Goal: Information Seeking & Learning: Compare options

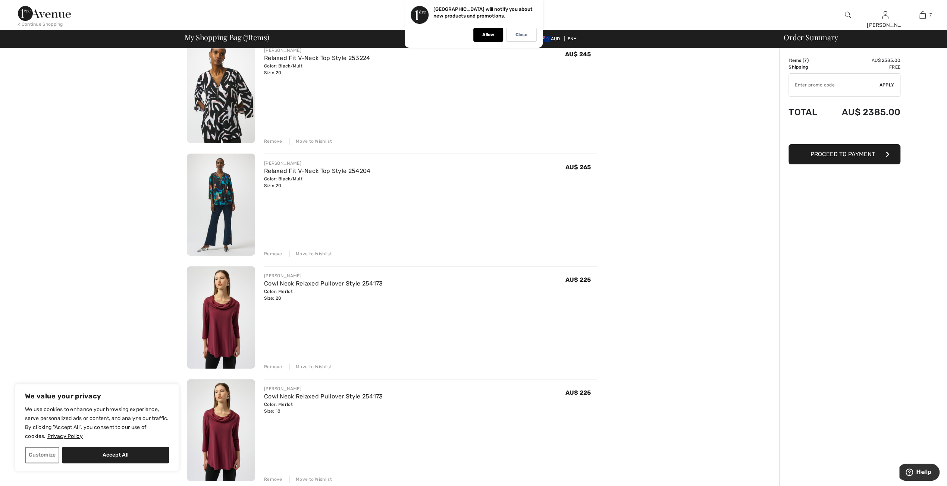
scroll to position [187, 0]
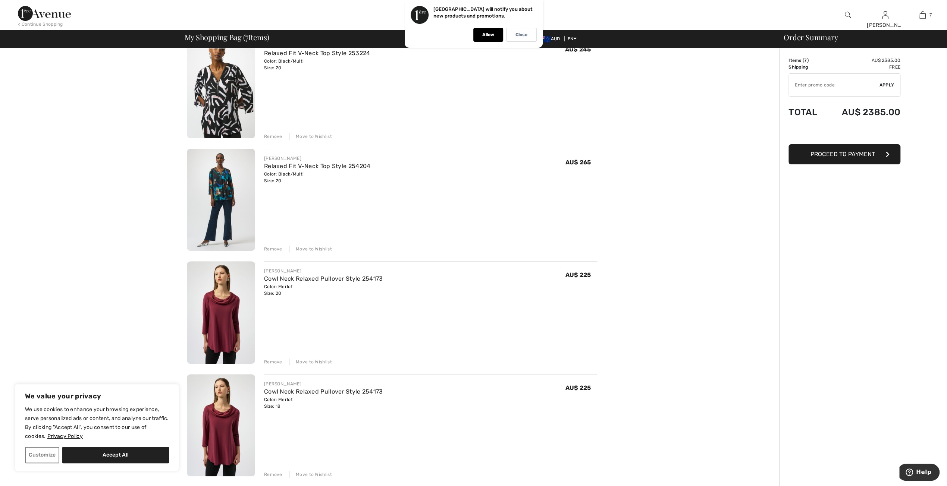
click at [216, 189] on img at bounding box center [221, 200] width 68 height 103
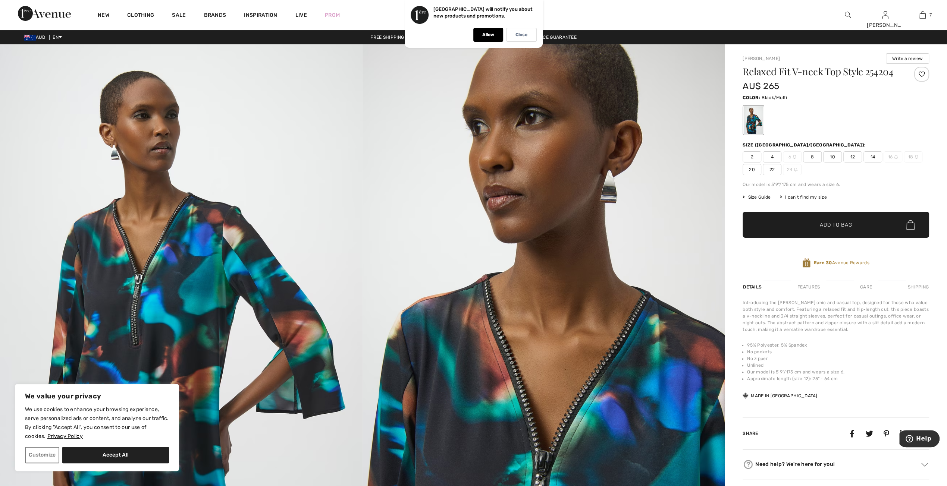
click at [753, 168] on span "20" at bounding box center [752, 169] width 19 height 11
click at [796, 226] on span "✔ Added to Bag Add to Bag" at bounding box center [836, 225] width 187 height 26
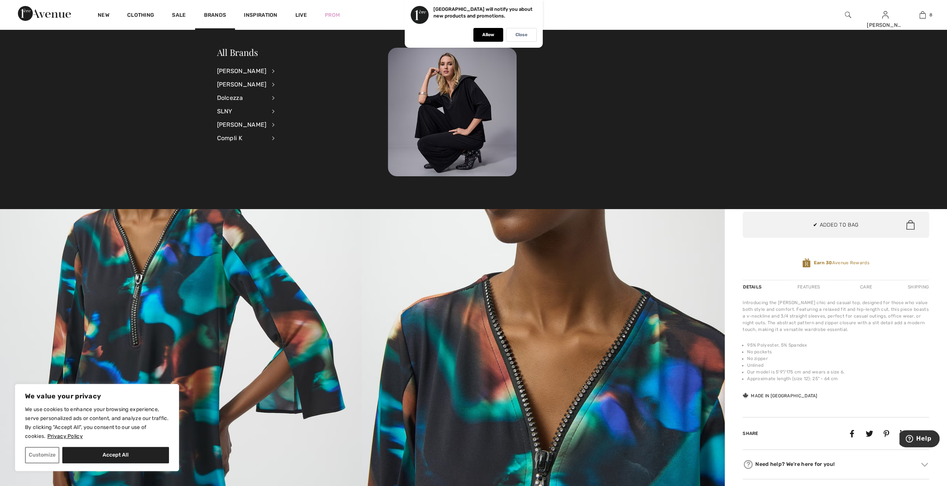
scroll to position [371, 0]
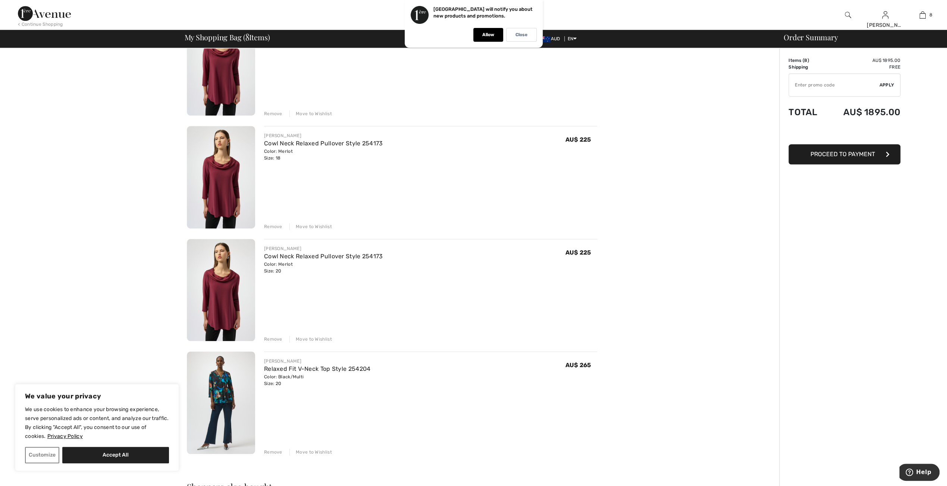
scroll to position [560, 0]
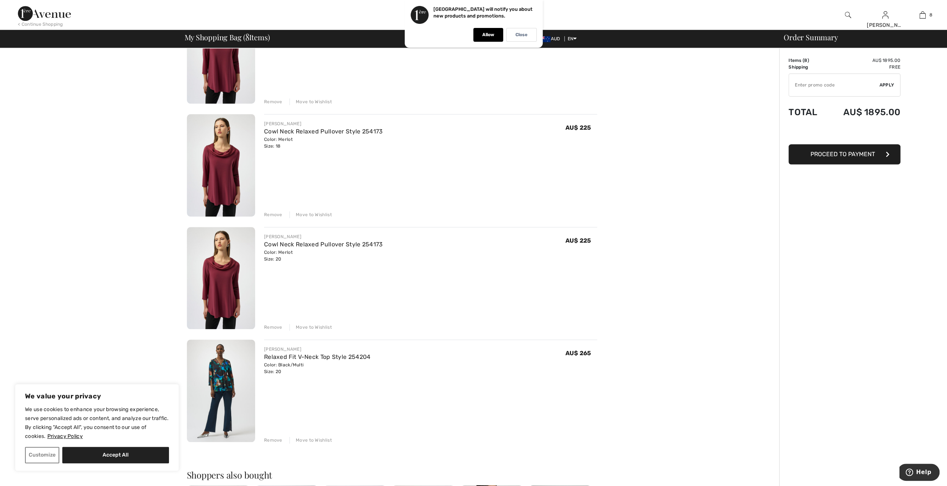
click at [270, 327] on div "Remove" at bounding box center [273, 327] width 18 height 7
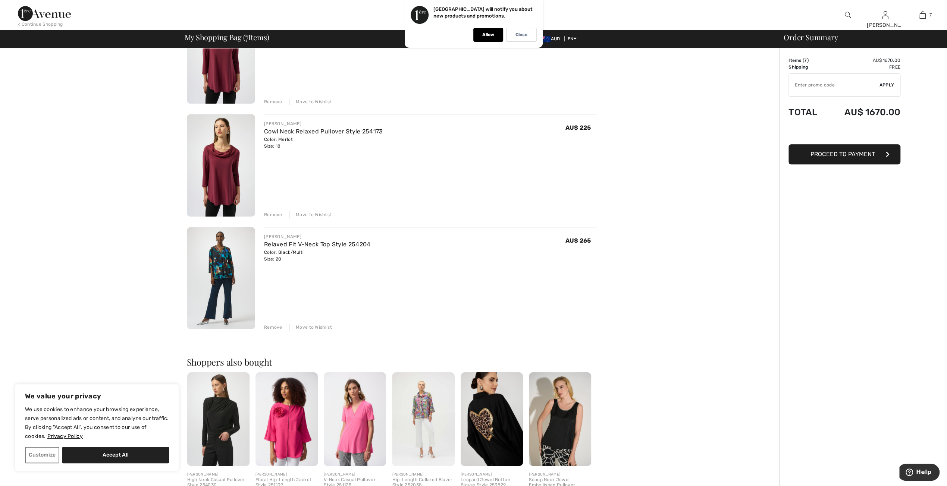
click at [272, 214] on div "Remove" at bounding box center [273, 214] width 18 height 7
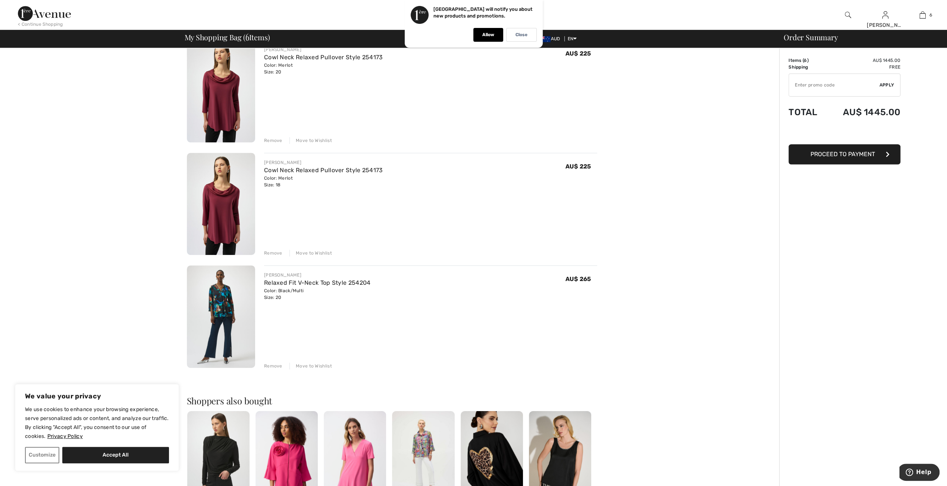
scroll to position [410, 0]
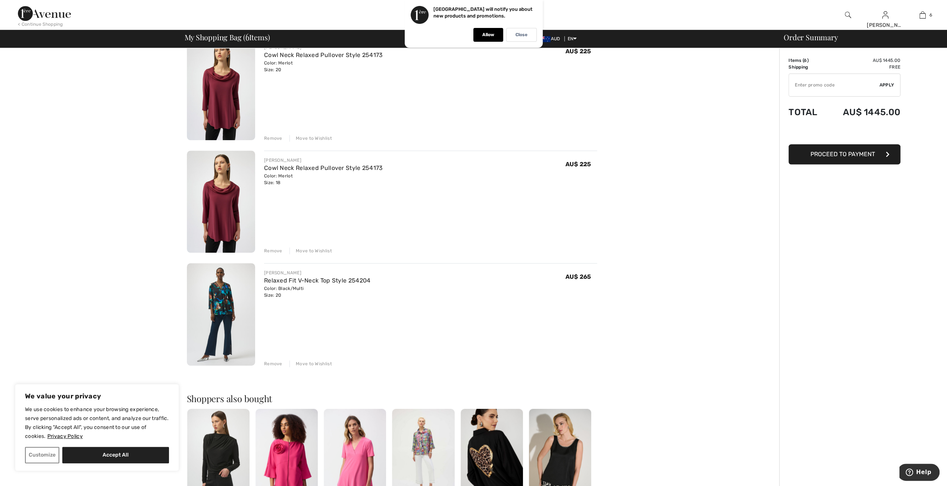
click at [277, 363] on div "Remove" at bounding box center [273, 364] width 18 height 7
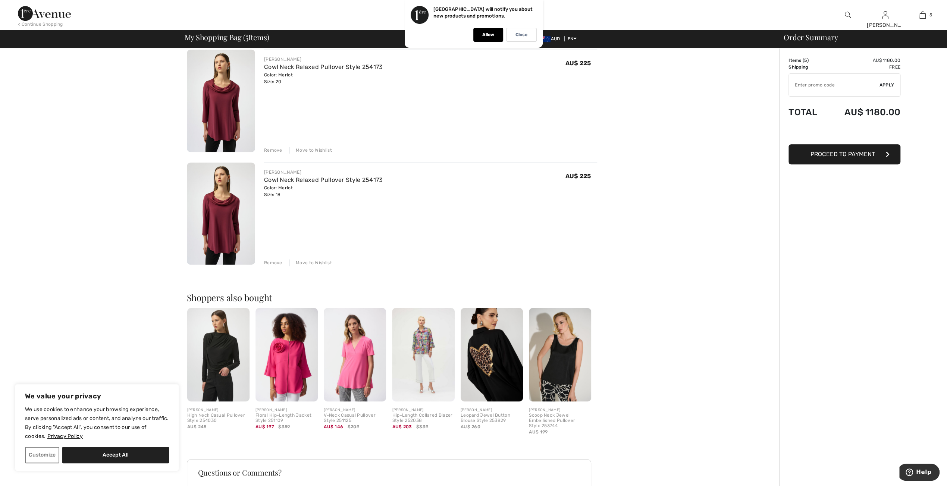
scroll to position [448, 0]
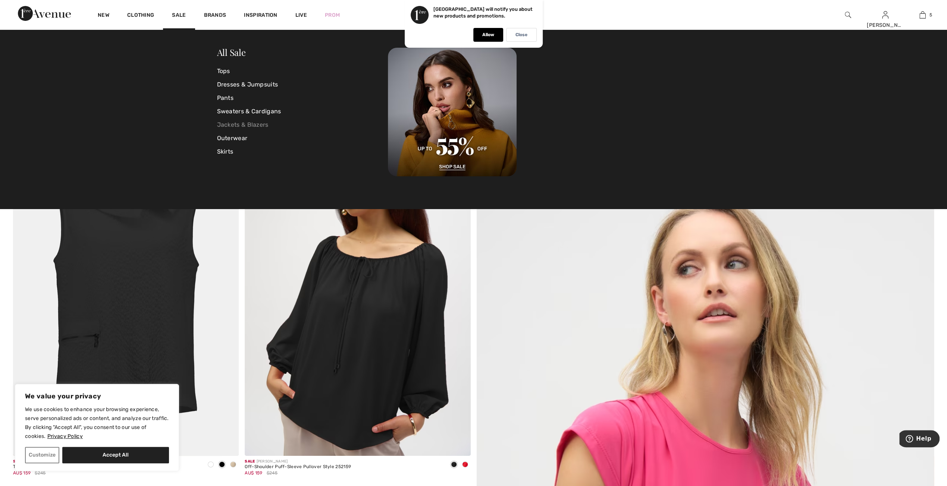
click at [241, 126] on link "Jackets & Blazers" at bounding box center [302, 124] width 171 height 13
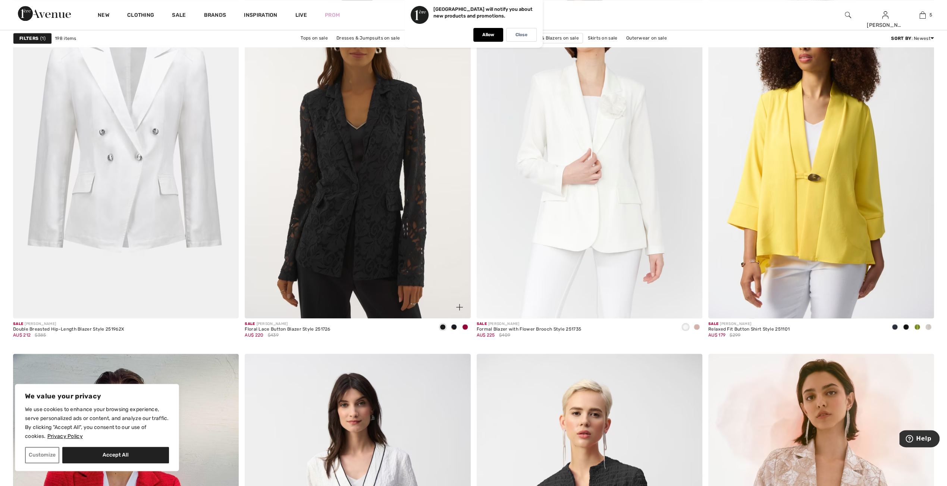
scroll to position [3805, 0]
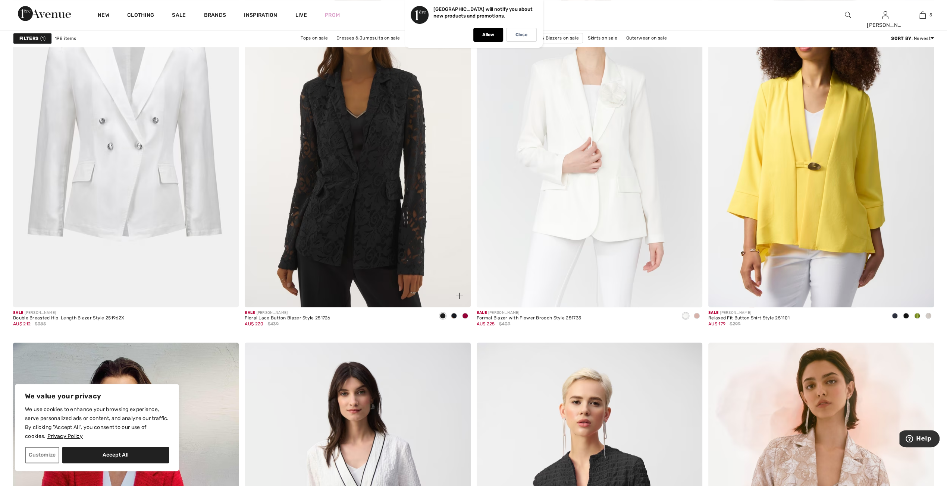
click at [466, 313] on span at bounding box center [465, 316] width 6 height 6
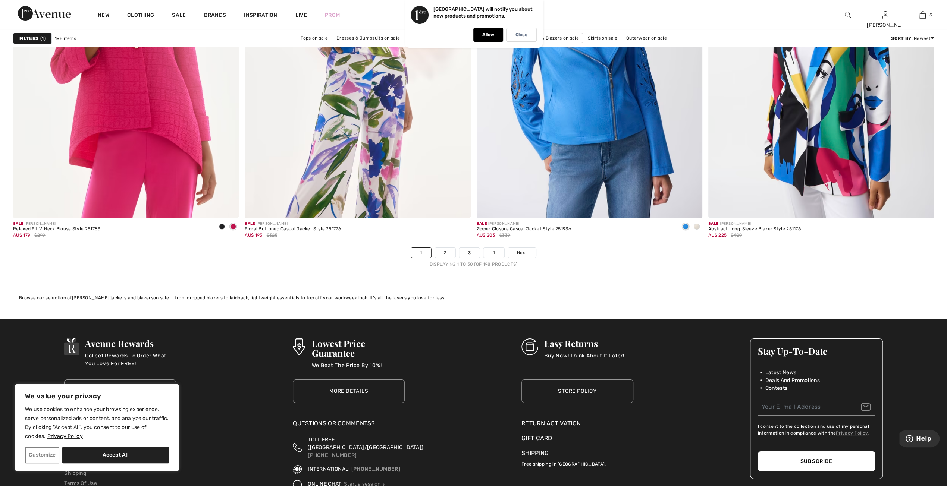
scroll to position [5558, 0]
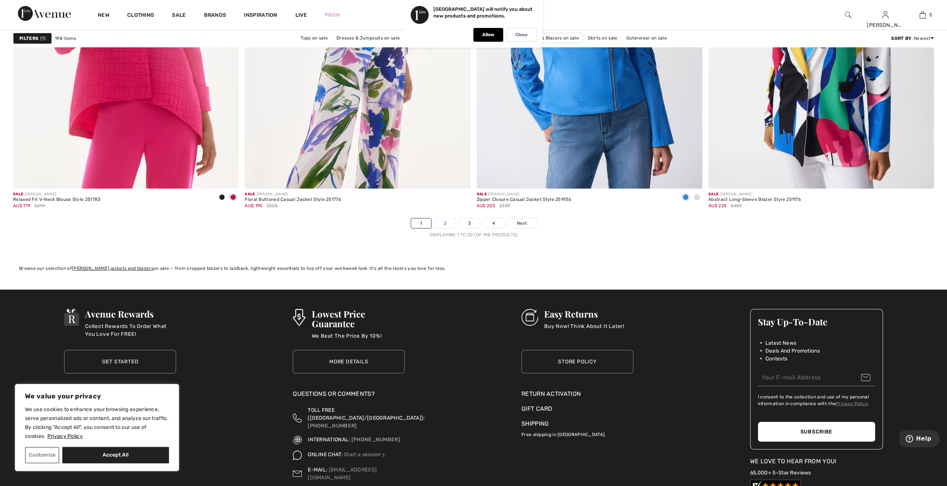
click at [445, 222] on link "2" at bounding box center [445, 224] width 21 height 10
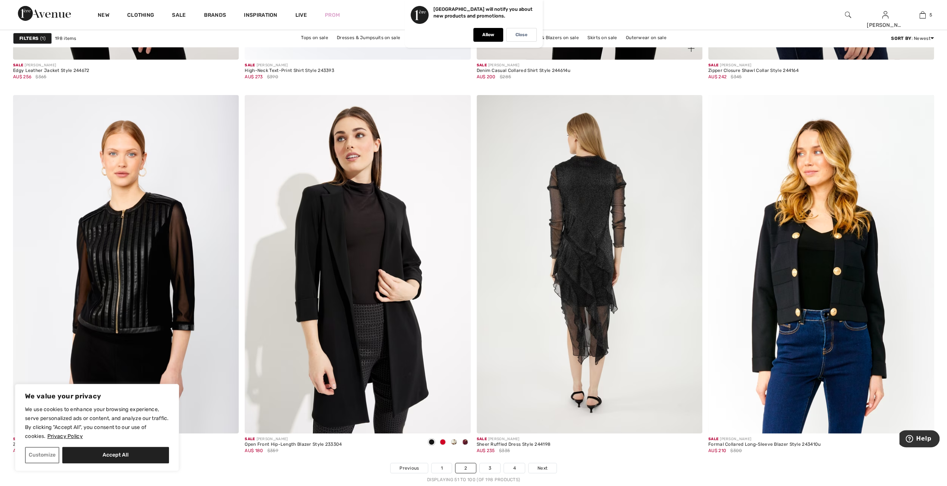
scroll to position [5371, 0]
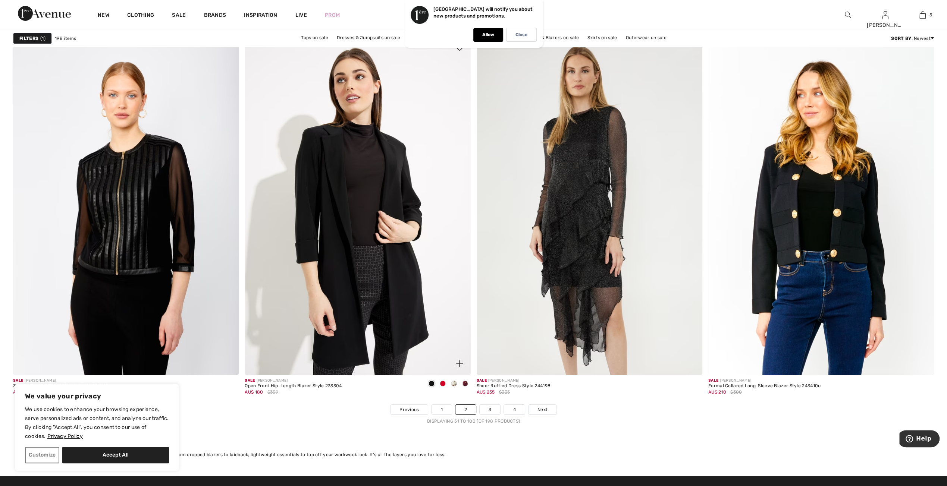
click at [452, 382] on span at bounding box center [454, 384] width 6 height 6
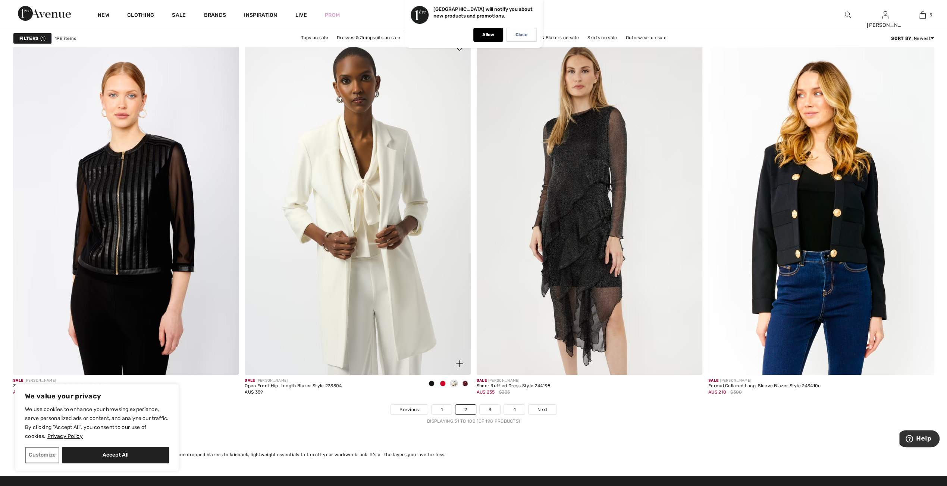
click at [442, 383] on span at bounding box center [443, 384] width 6 height 6
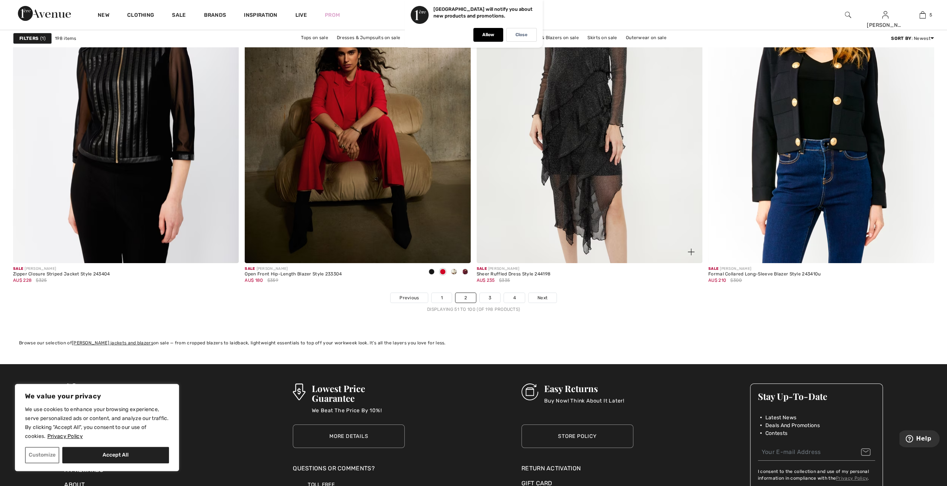
scroll to position [5558, 0]
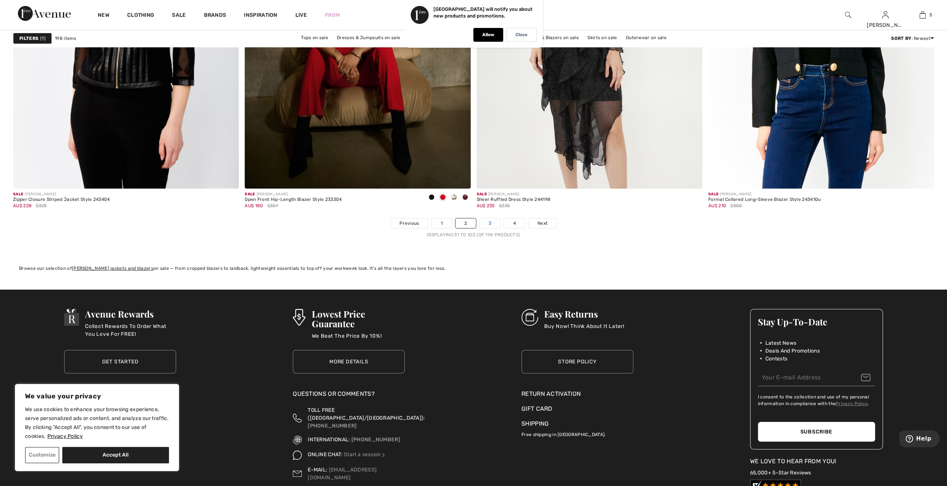
click at [492, 221] on link "3" at bounding box center [490, 224] width 21 height 10
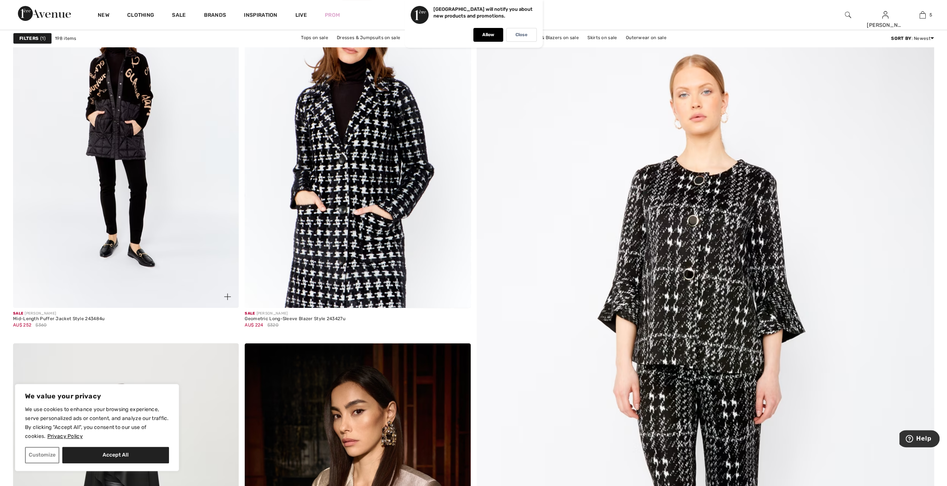
scroll to position [187, 0]
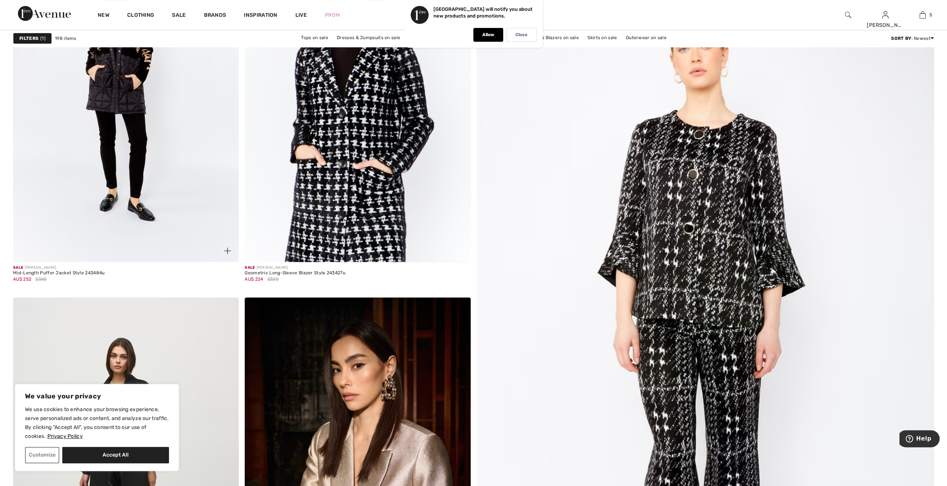
click at [117, 176] on img at bounding box center [126, 93] width 226 height 339
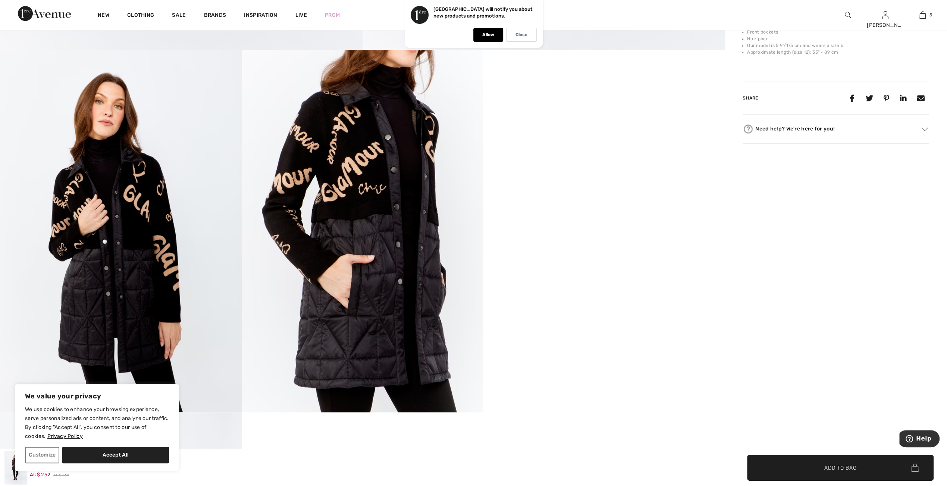
scroll to position [560, 0]
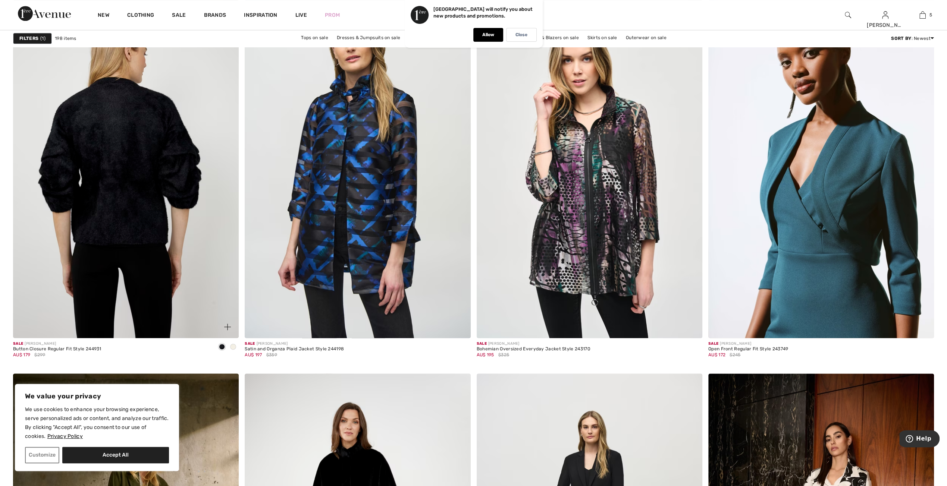
scroll to position [858, 0]
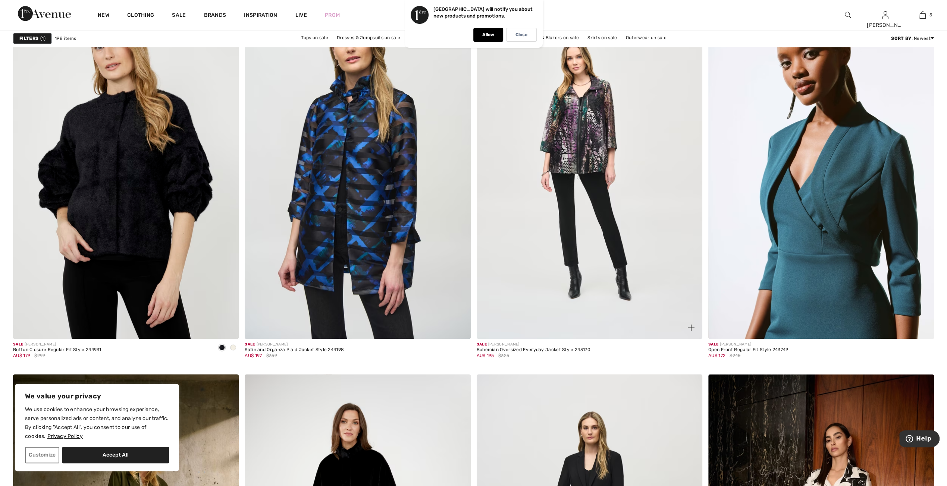
click at [591, 167] on img at bounding box center [590, 169] width 226 height 339
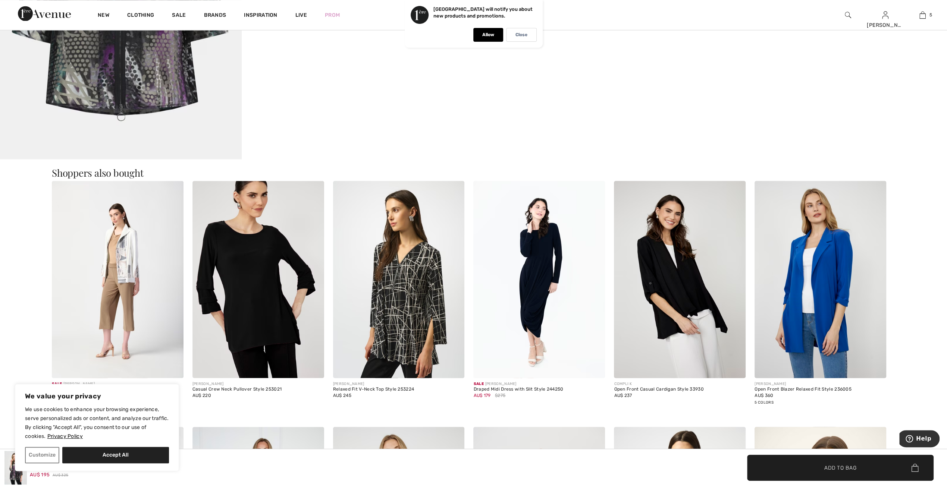
scroll to position [1156, 0]
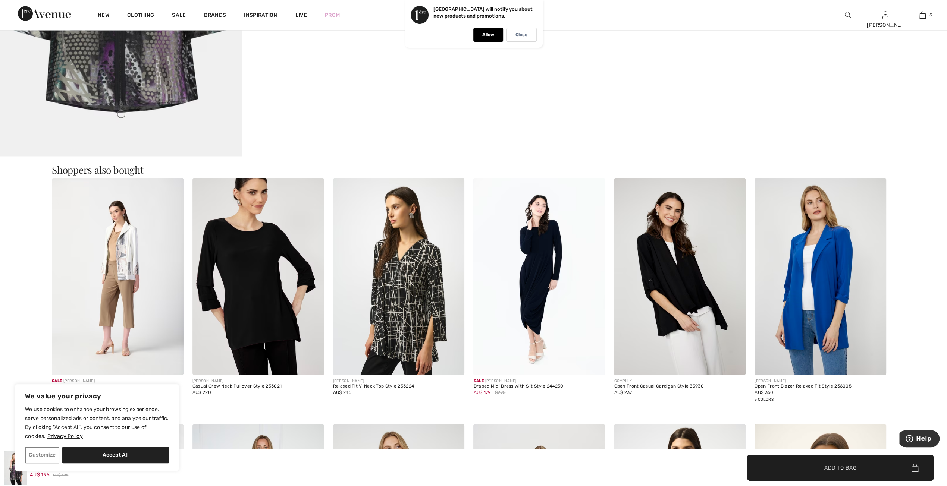
click at [250, 309] on img at bounding box center [258, 276] width 132 height 197
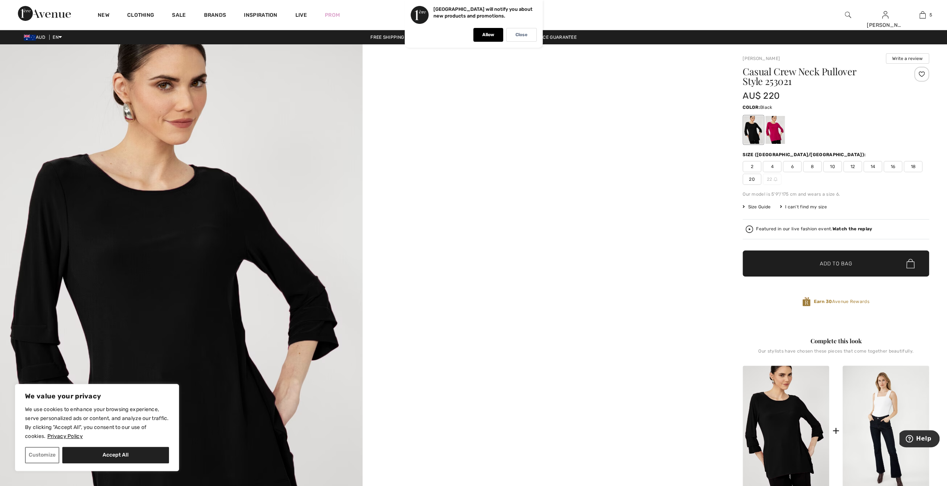
click at [756, 134] on div at bounding box center [753, 130] width 19 height 28
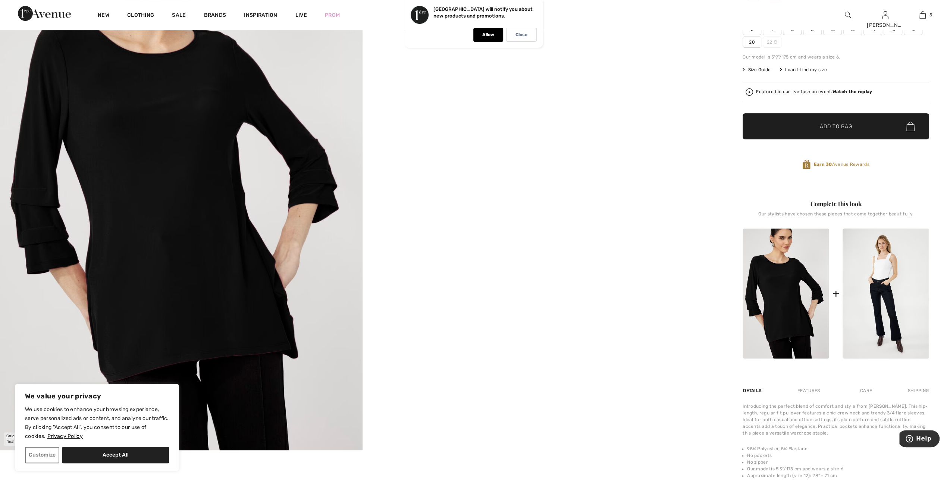
scroll to position [149, 0]
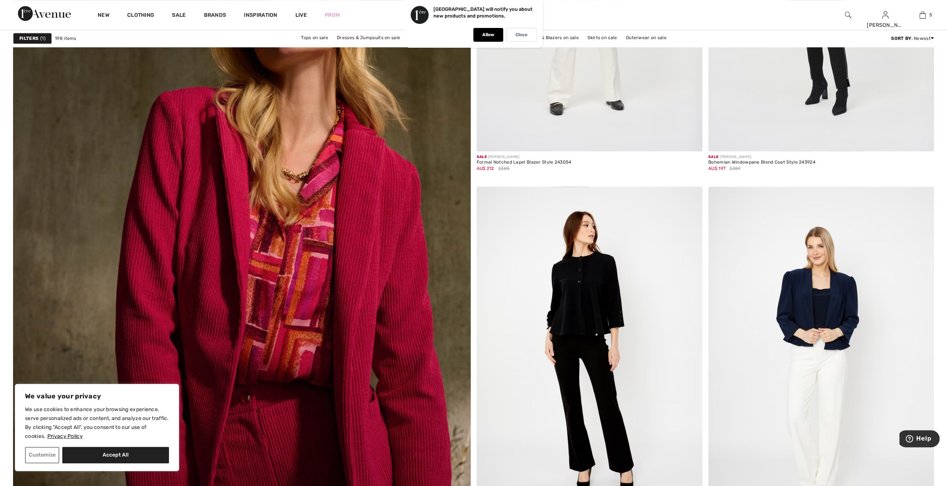
scroll to position [3320, 0]
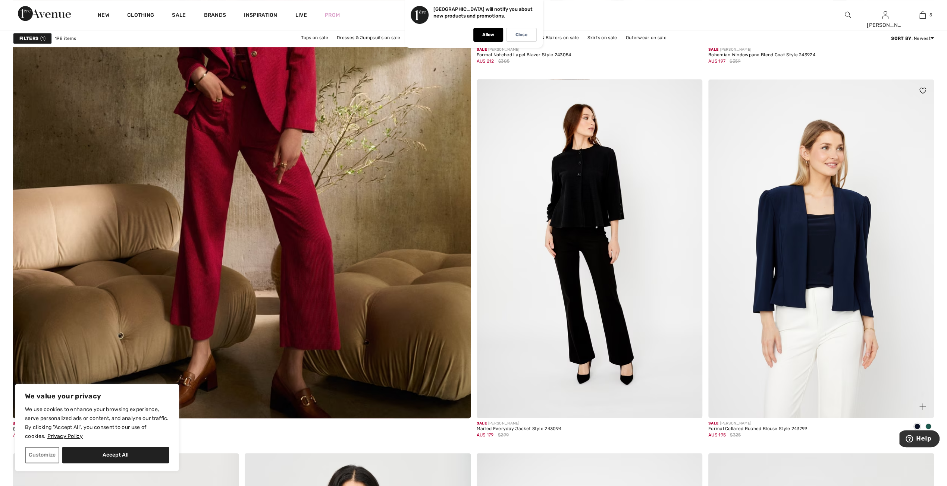
click at [843, 277] on img at bounding box center [821, 248] width 226 height 339
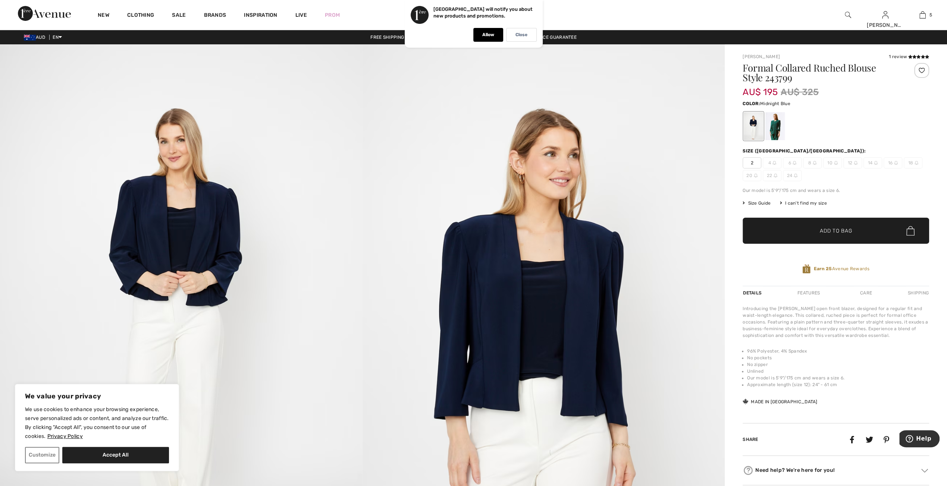
click at [764, 394] on div "Introducing the [PERSON_NAME] open front blazer, designed for a regular fit and…" at bounding box center [836, 355] width 187 height 101
click at [783, 394] on div "Introducing the [PERSON_NAME] open front blazer, designed for a regular fit and…" at bounding box center [836, 355] width 187 height 101
click at [817, 355] on li "No pockets" at bounding box center [838, 358] width 182 height 7
click at [818, 353] on li "96% Polyester, 4% Spandex" at bounding box center [838, 351] width 182 height 7
drag, startPoint x: 913, startPoint y: 382, endPoint x: 939, endPoint y: 385, distance: 26.3
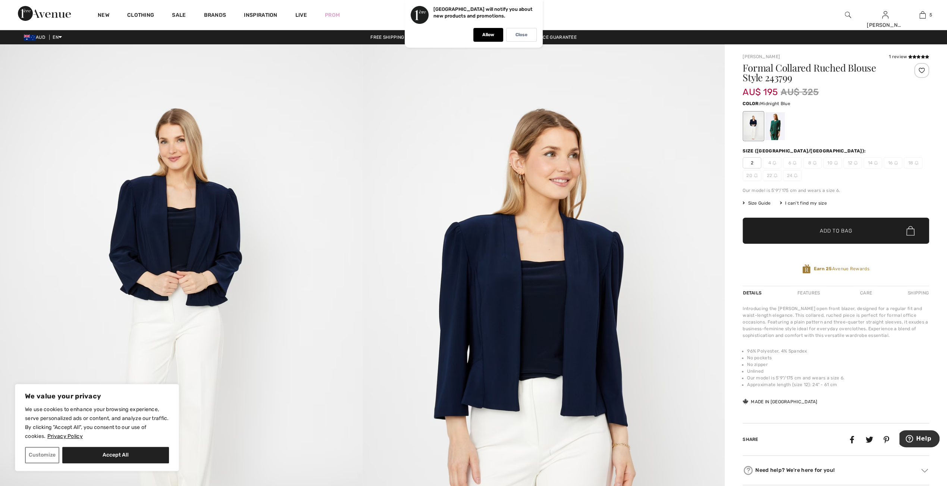
click at [915, 382] on li "Approximate length (size 12): 24" - 61 cm" at bounding box center [838, 385] width 182 height 7
click at [596, 333] on img at bounding box center [544, 315] width 363 height 543
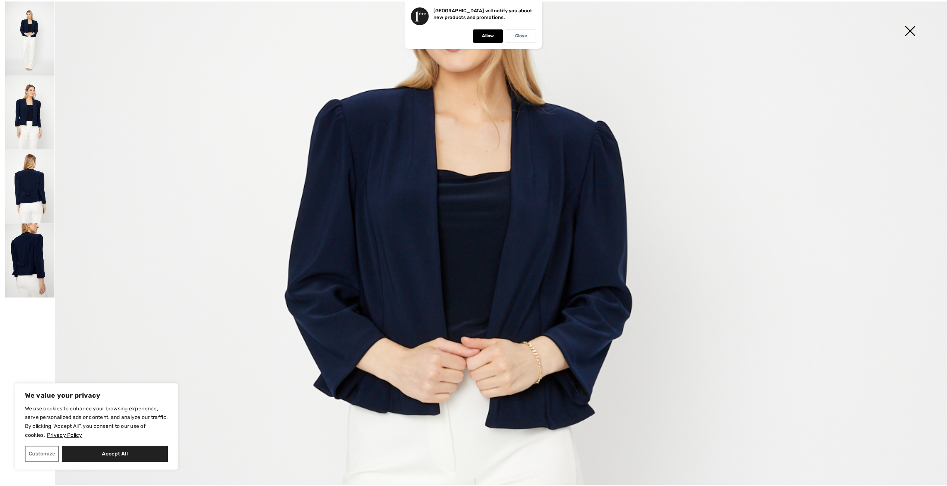
scroll to position [261, 0]
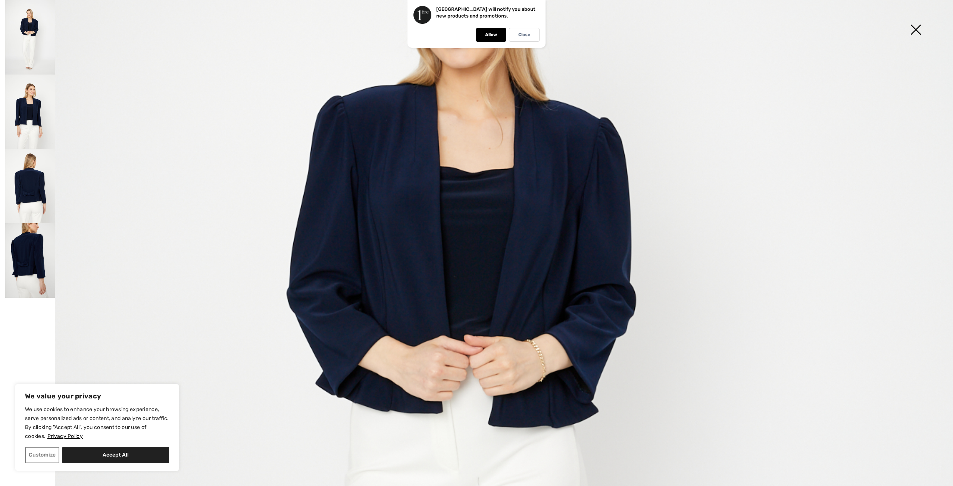
click at [28, 163] on img at bounding box center [30, 186] width 50 height 75
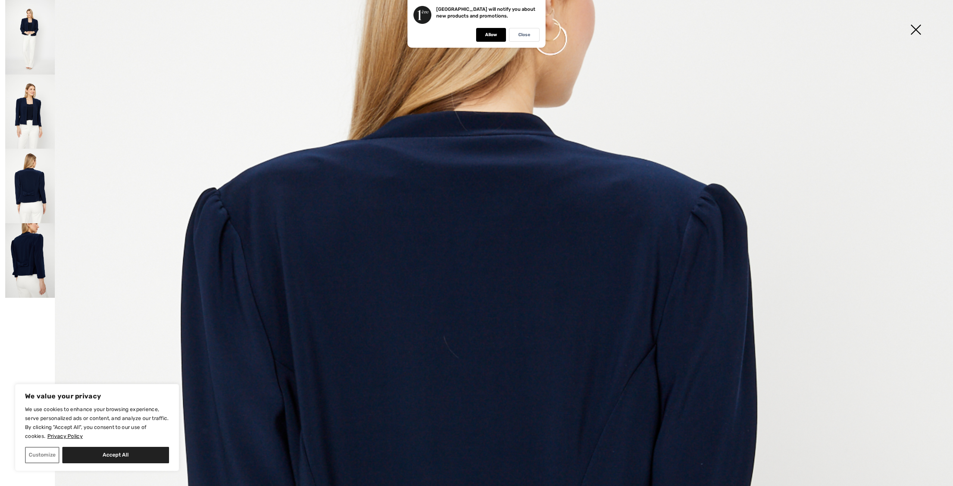
click at [23, 264] on img at bounding box center [30, 260] width 50 height 75
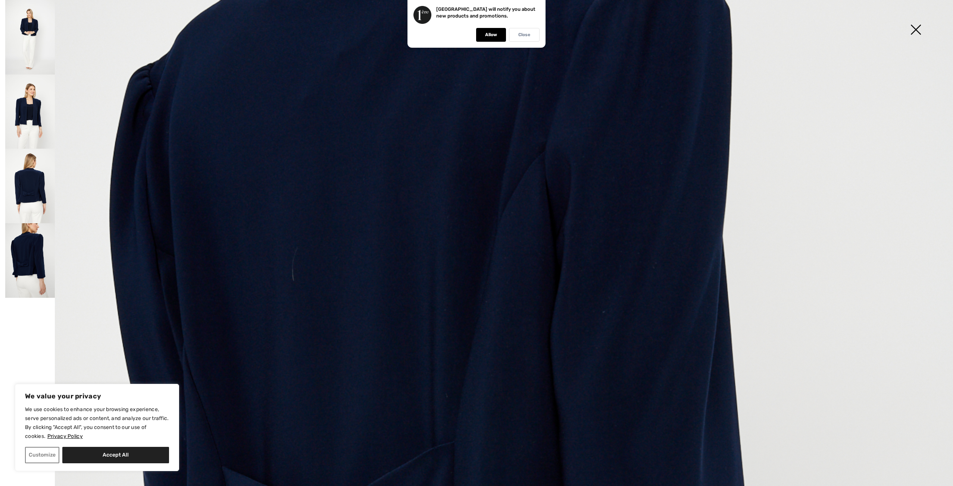
click at [518, 36] on p "Close" at bounding box center [524, 35] width 12 height 6
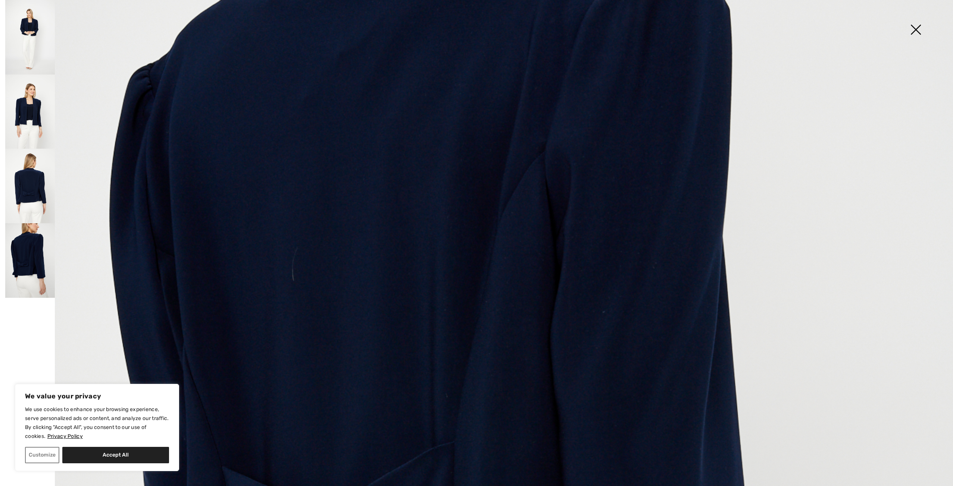
click at [919, 31] on img at bounding box center [915, 30] width 37 height 38
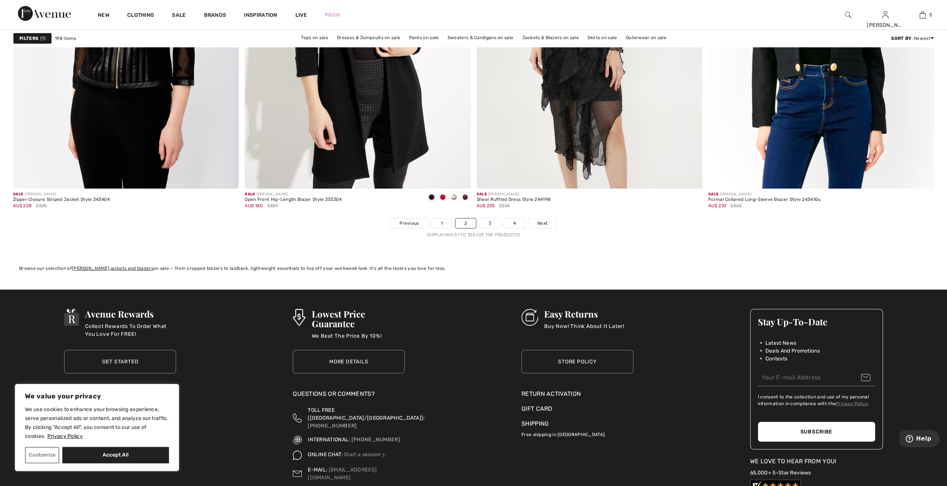
click at [490, 219] on link "3" at bounding box center [490, 224] width 21 height 10
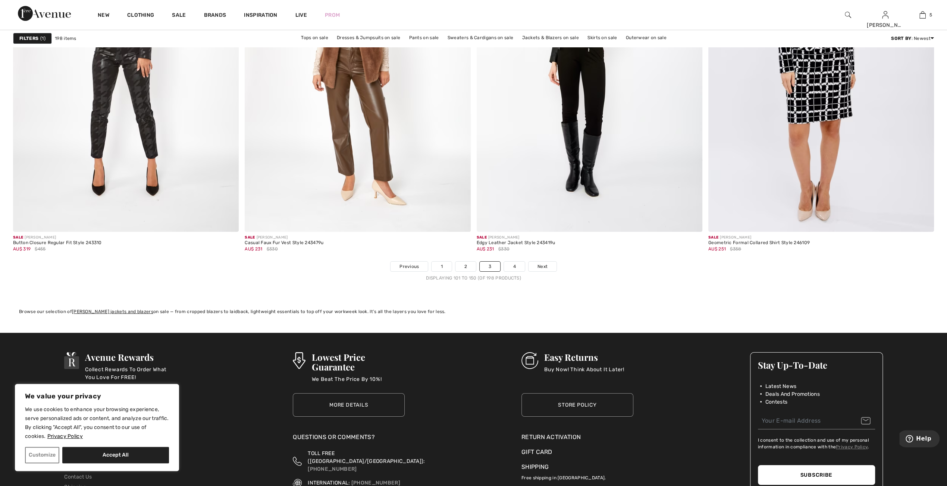
scroll to position [5521, 0]
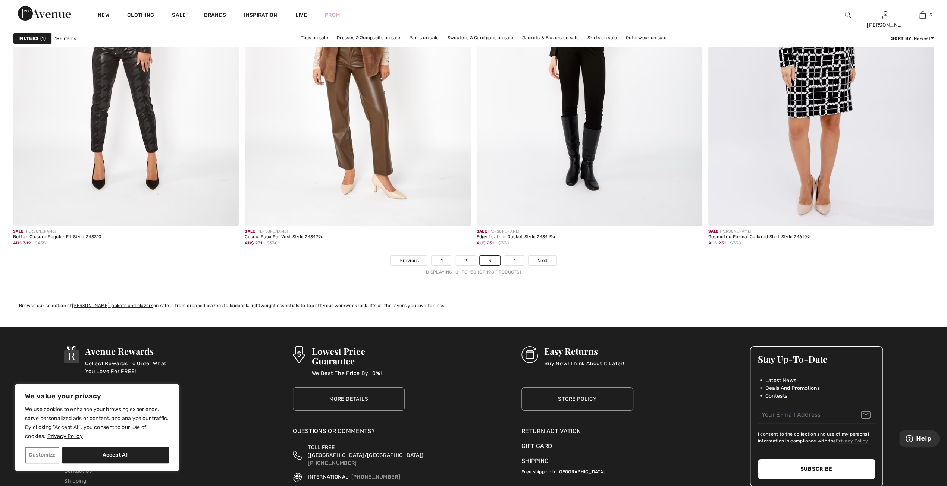
click at [509, 260] on link "4" at bounding box center [514, 261] width 21 height 10
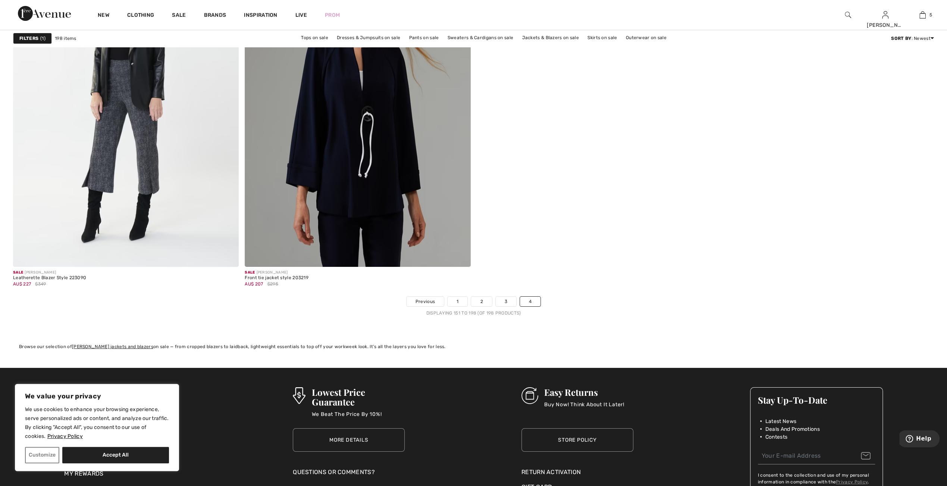
scroll to position [5521, 0]
